Goal: Check status: Check status

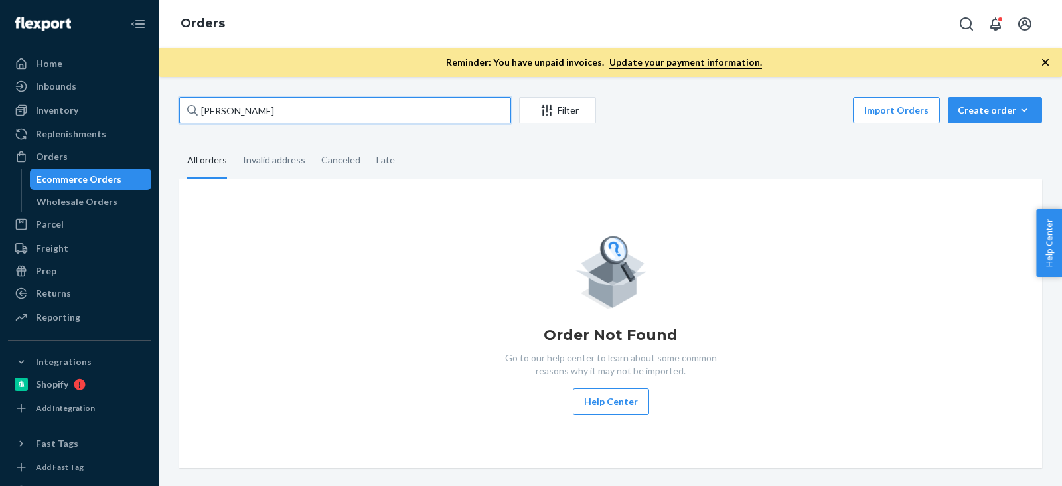
click at [254, 110] on input "[PERSON_NAME]" at bounding box center [345, 110] width 332 height 27
paste input "[PERSON_NAME]"
type input "[PERSON_NAME]"
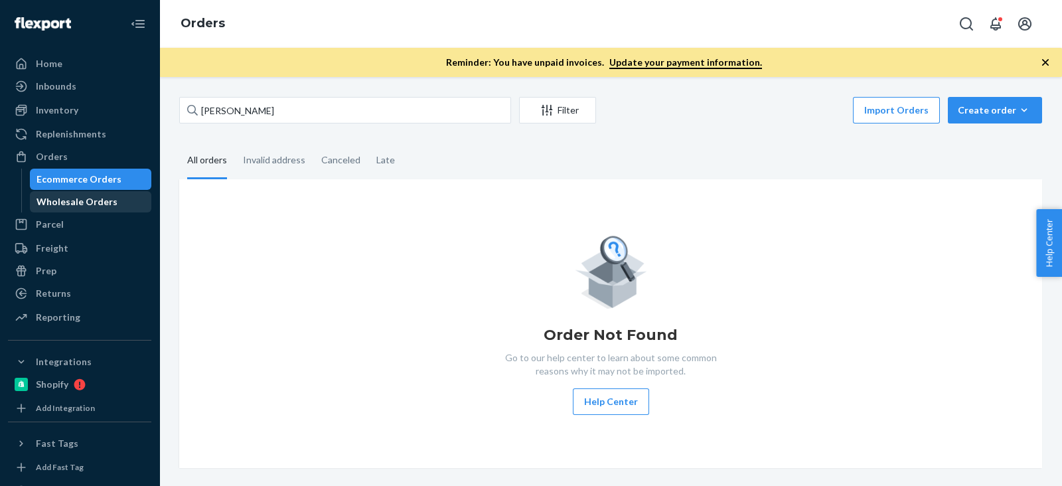
drag, startPoint x: 51, startPoint y: 207, endPoint x: 53, endPoint y: 198, distance: 8.9
click at [51, 207] on div "Wholesale Orders" at bounding box center [77, 201] width 81 height 13
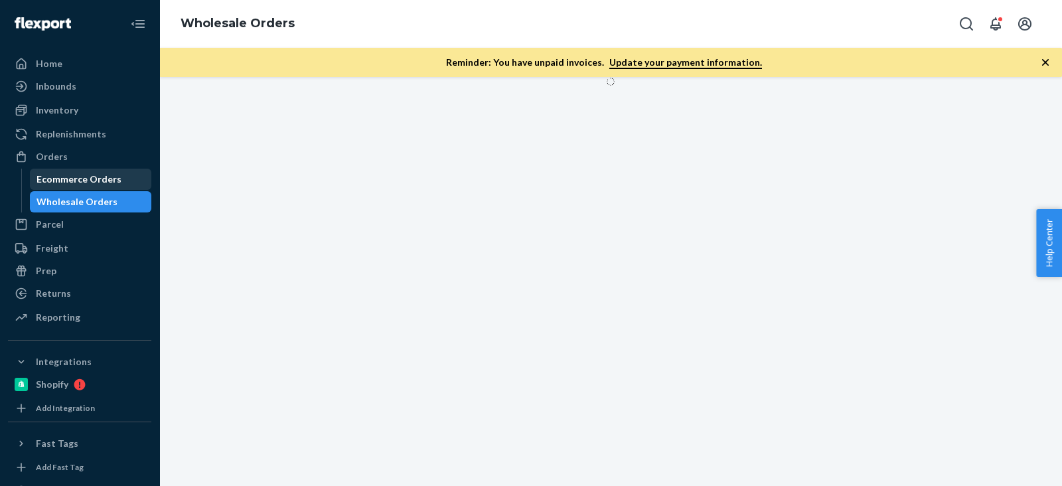
click at [61, 170] on div "Ecommerce Orders" at bounding box center [90, 179] width 119 height 19
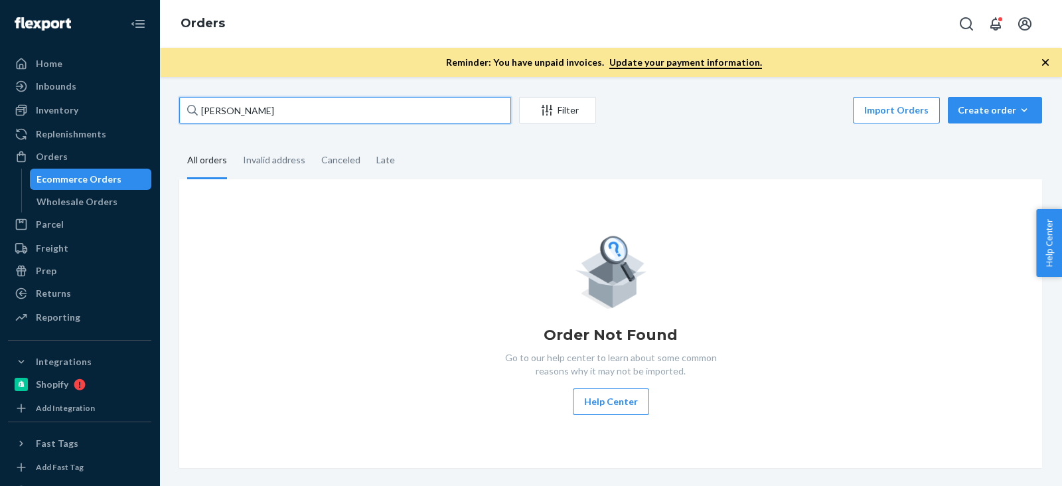
click at [243, 119] on input "[PERSON_NAME]" at bounding box center [345, 110] width 332 height 27
click at [244, 117] on input "[PERSON_NAME]" at bounding box center [345, 110] width 332 height 27
paste input "[PERSON_NAME]"
type input "[PERSON_NAME] McKillopillop"
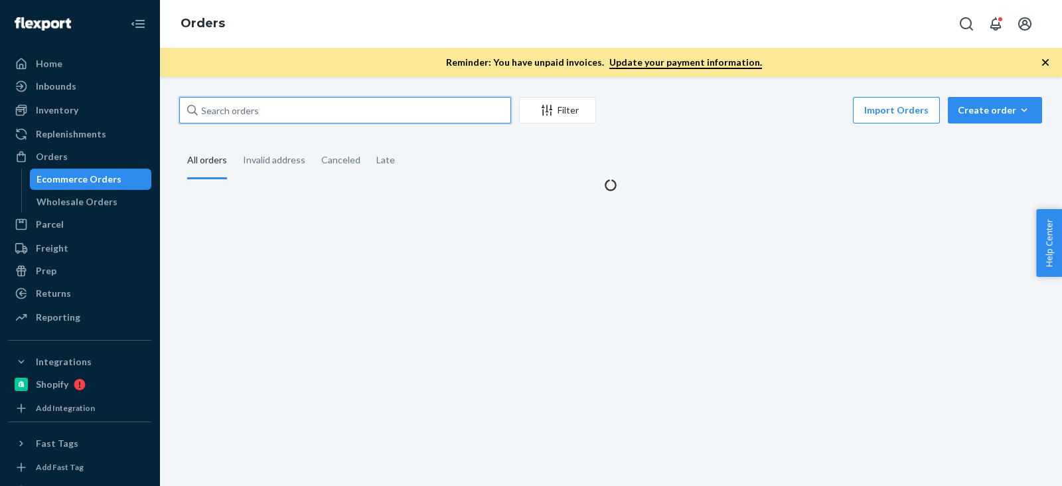
paste input "[PERSON_NAME]"
type input "[PERSON_NAME]"
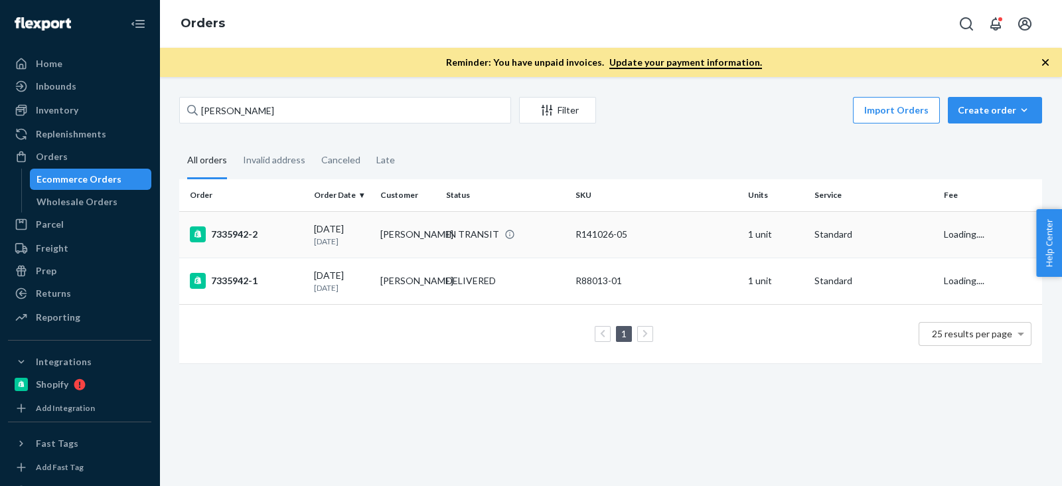
click at [239, 240] on div "7335942-2" at bounding box center [246, 234] width 113 height 16
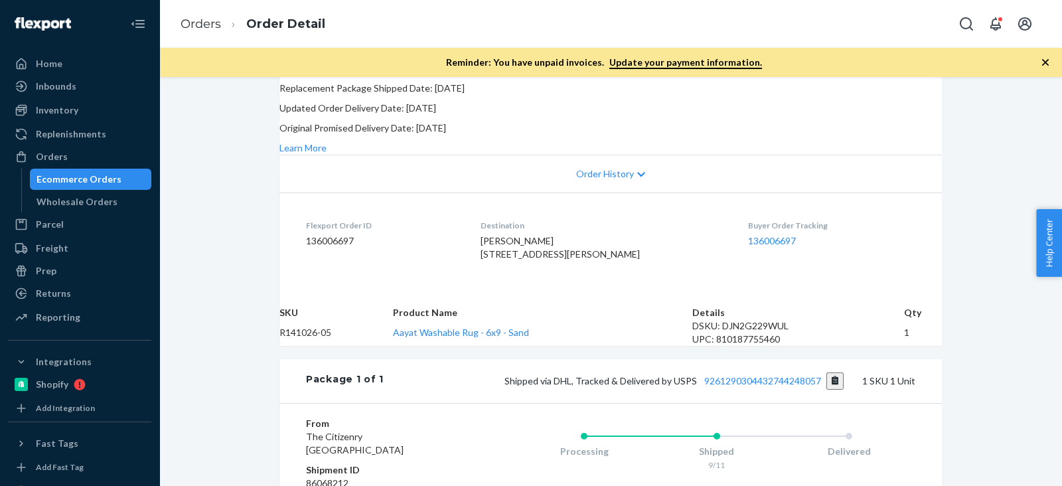
scroll to position [249, 0]
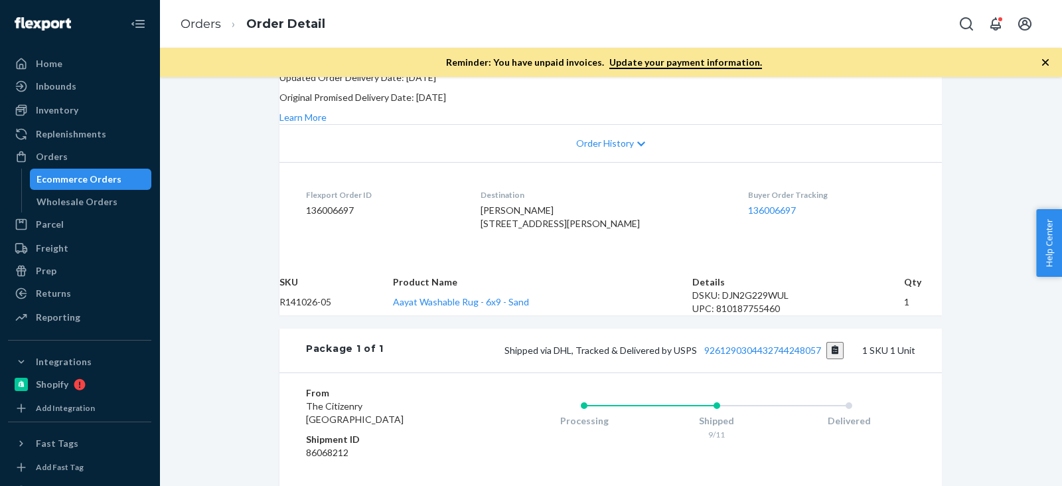
click at [333, 217] on dd "136006697" at bounding box center [382, 210] width 153 height 13
copy dd "136006697"
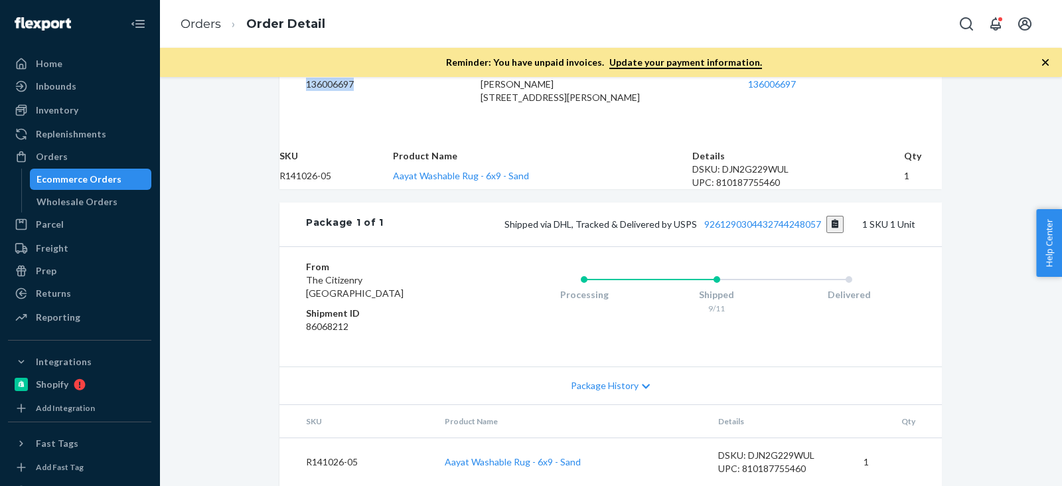
scroll to position [331, 0]
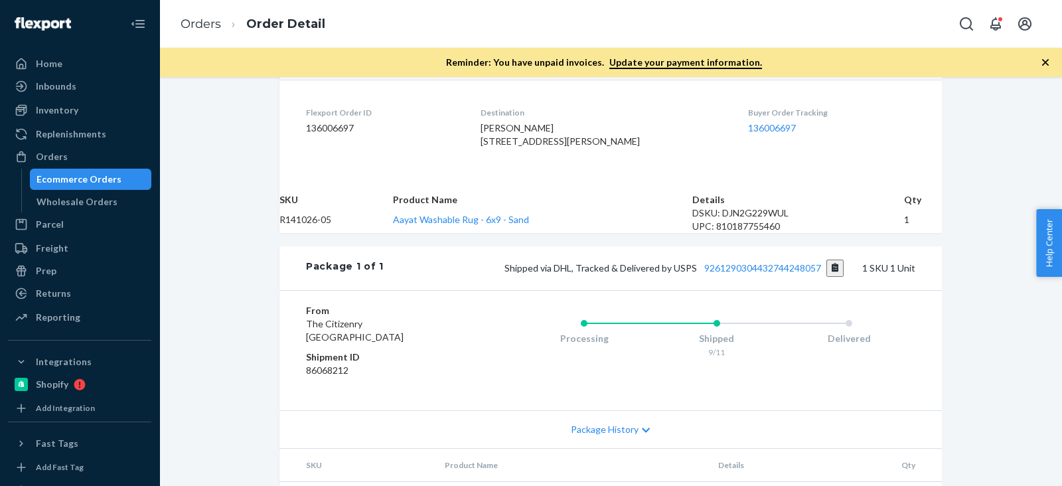
click at [496, 147] on span "[PERSON_NAME] [STREET_ADDRESS][PERSON_NAME]" at bounding box center [559, 134] width 159 height 25
click at [496, 148] on div "[PERSON_NAME] [STREET_ADDRESS][PERSON_NAME]" at bounding box center [603, 134] width 247 height 27
click at [496, 147] on span "[PERSON_NAME] [STREET_ADDRESS][PERSON_NAME]" at bounding box center [559, 134] width 159 height 25
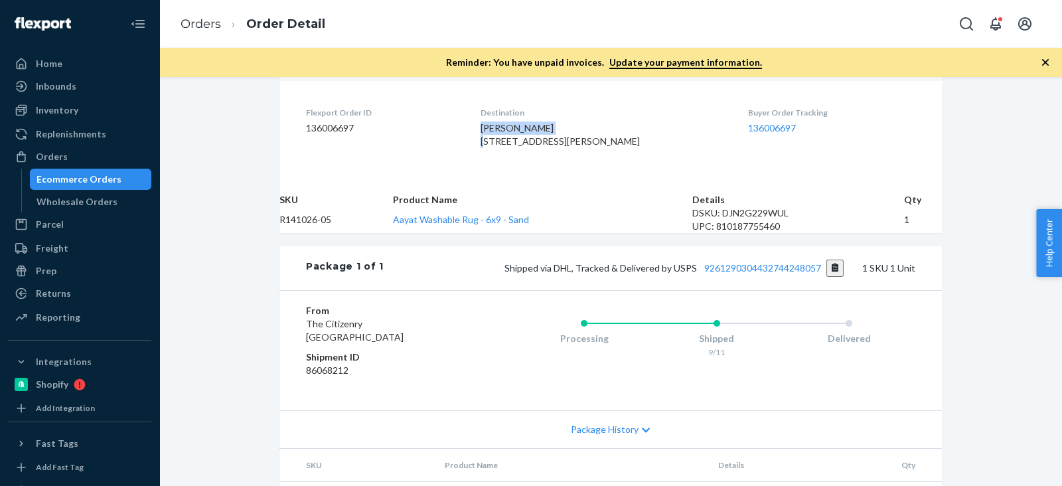
copy span "[PERSON_NAME]"
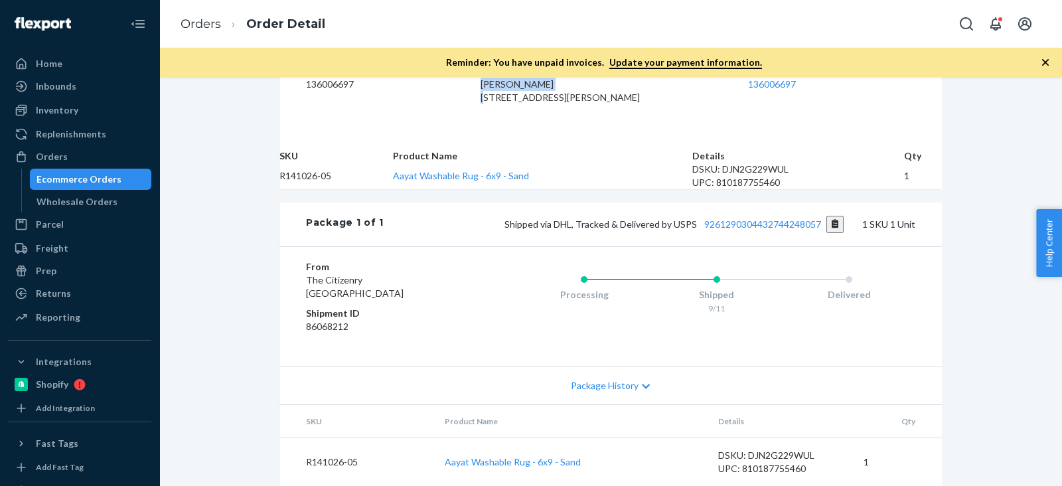
scroll to position [517, 0]
click at [826, 216] on button "Copy tracking number" at bounding box center [835, 224] width 18 height 17
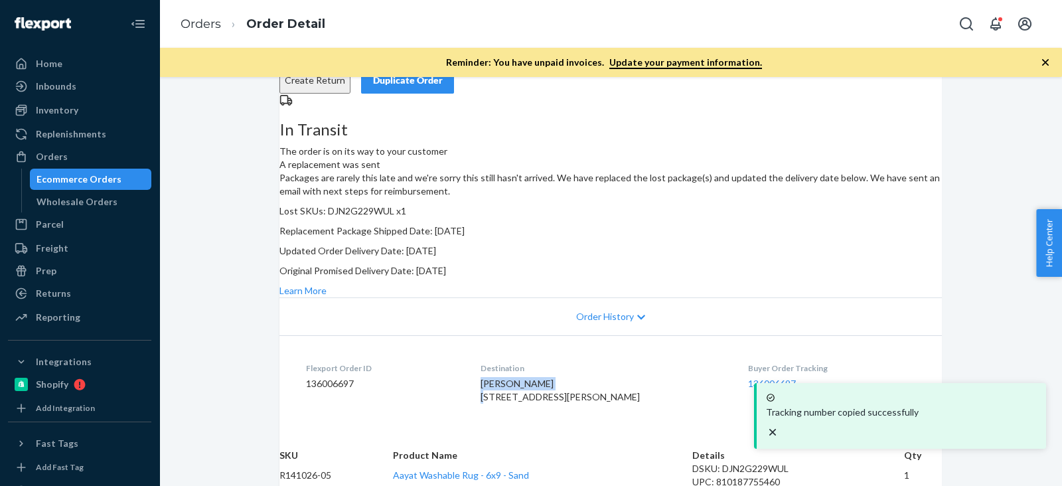
scroll to position [0, 0]
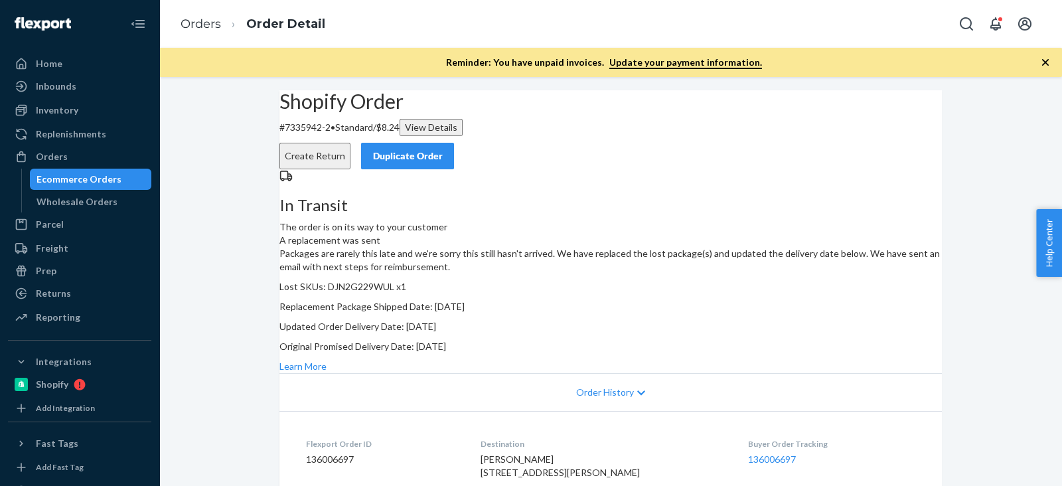
click at [666, 273] on p "Packages are rarely this late and we're sorry this still hasn't arrived. We hav…" at bounding box center [610, 260] width 662 height 27
click at [327, 372] on link "Learn More" at bounding box center [302, 365] width 47 height 11
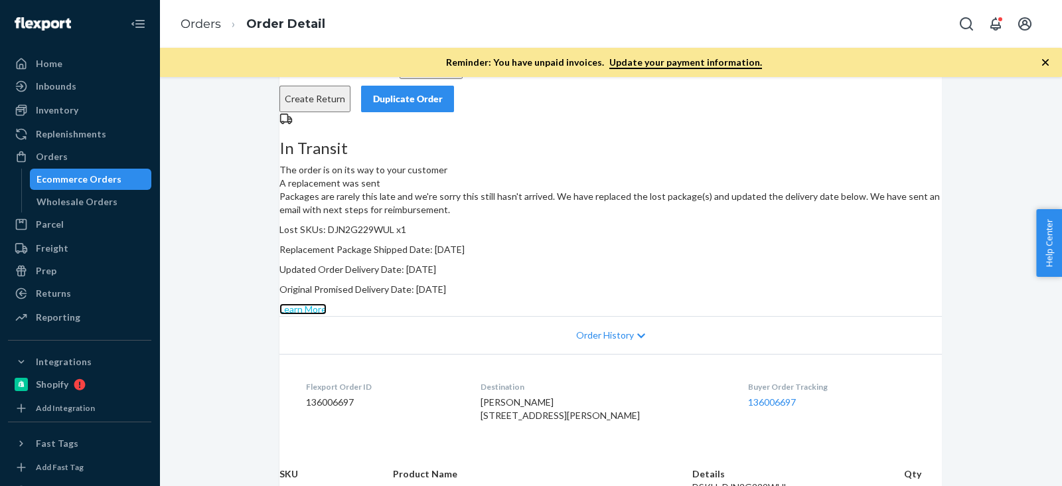
scroll to position [82, 0]
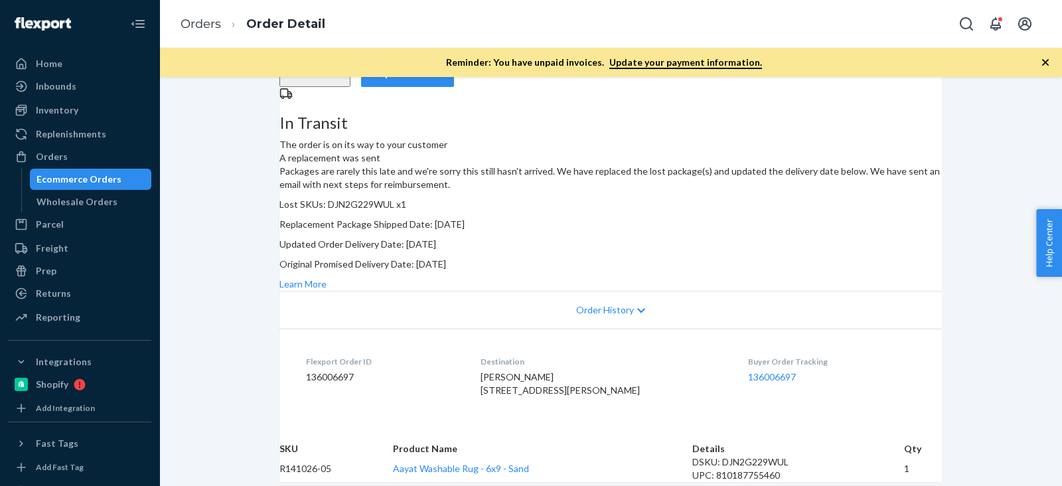
click at [794, 251] on p "Updated Order Delivery Date: [DATE]" at bounding box center [610, 244] width 662 height 13
click at [759, 291] on div "Learn More" at bounding box center [610, 283] width 662 height 13
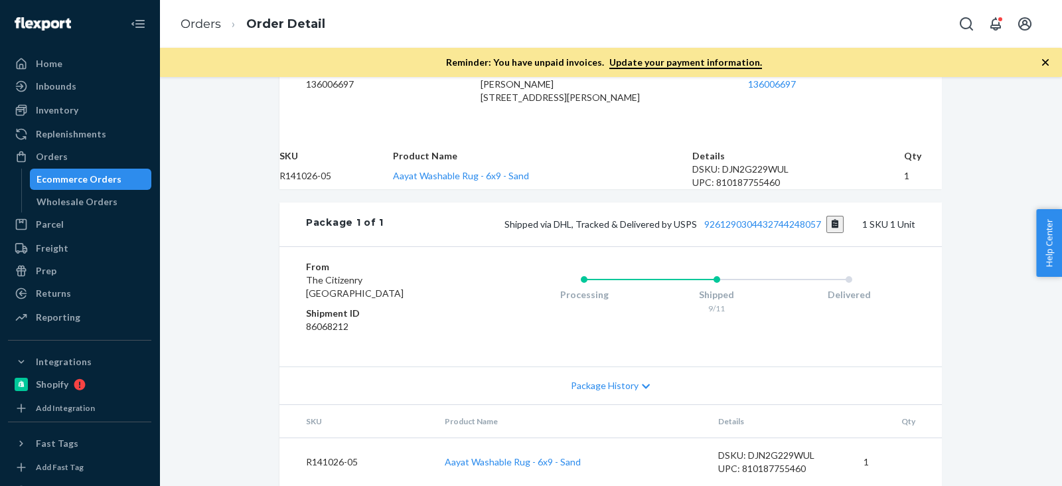
scroll to position [517, 0]
click at [730, 218] on link "9261290304432744248057" at bounding box center [762, 223] width 117 height 11
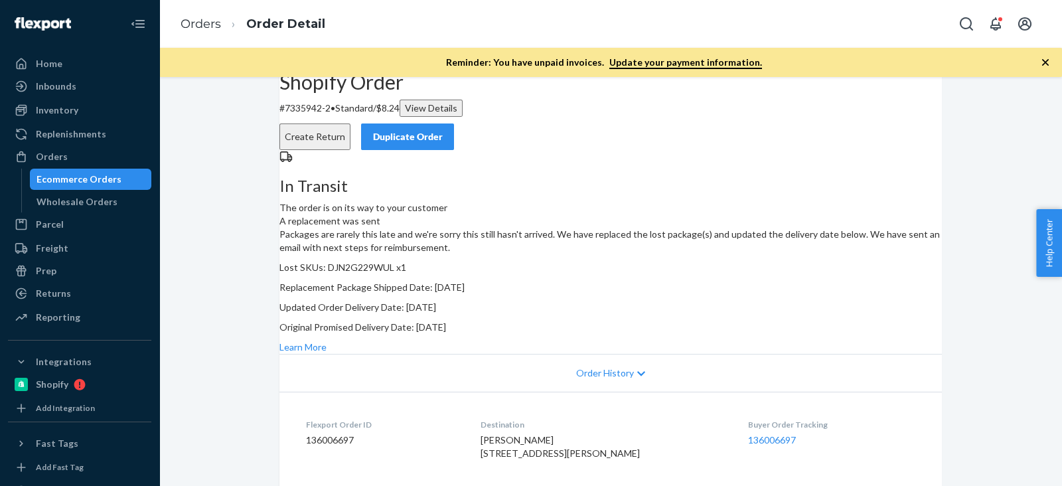
scroll to position [0, 0]
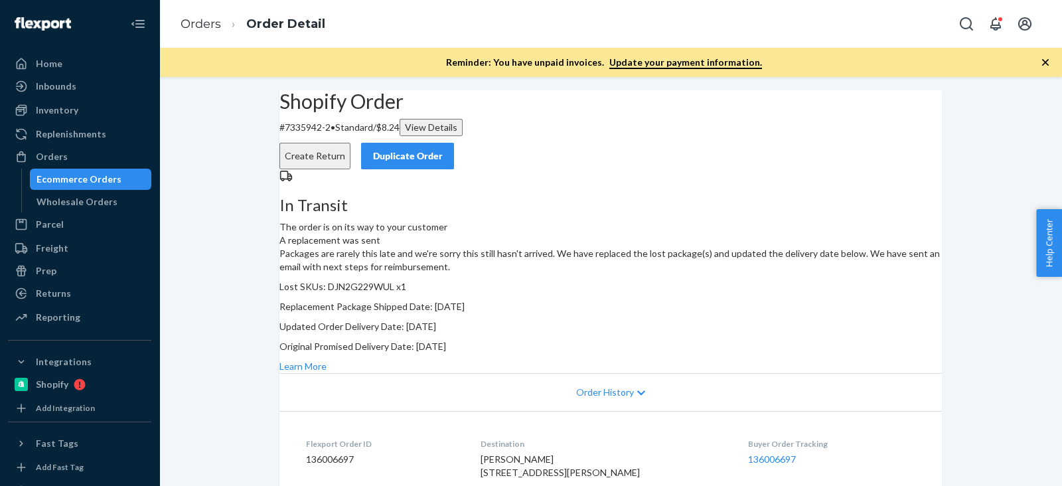
click at [561, 169] on div "Shopify Order # 7335942-2 • Standard / $8.24 View Details Create Return Duplica…" at bounding box center [610, 129] width 662 height 79
click at [679, 293] on p "Lost SKUs: DJN2G229WUL x1" at bounding box center [610, 286] width 662 height 13
click at [683, 293] on p "Lost SKUs: DJN2G229WUL x1" at bounding box center [610, 286] width 662 height 13
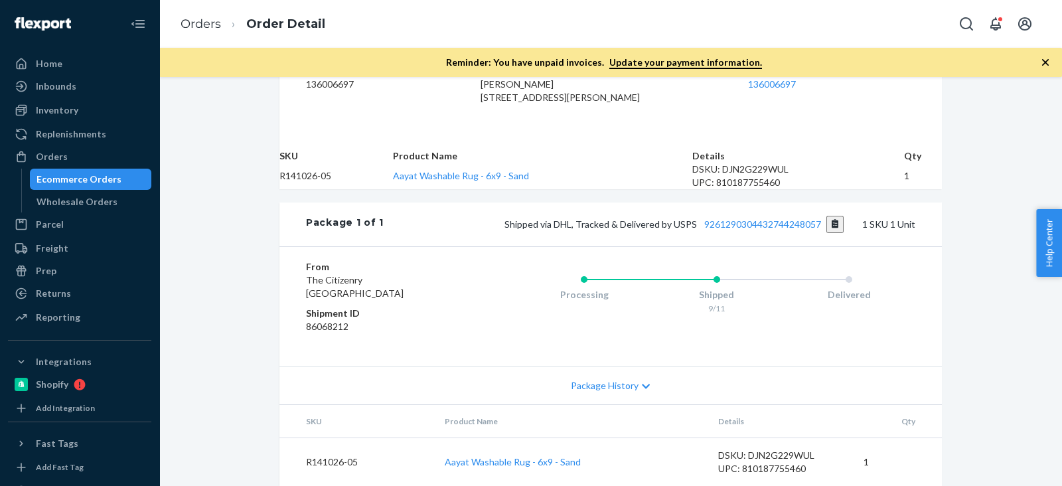
scroll to position [517, 0]
